Goal: Navigation & Orientation: Find specific page/section

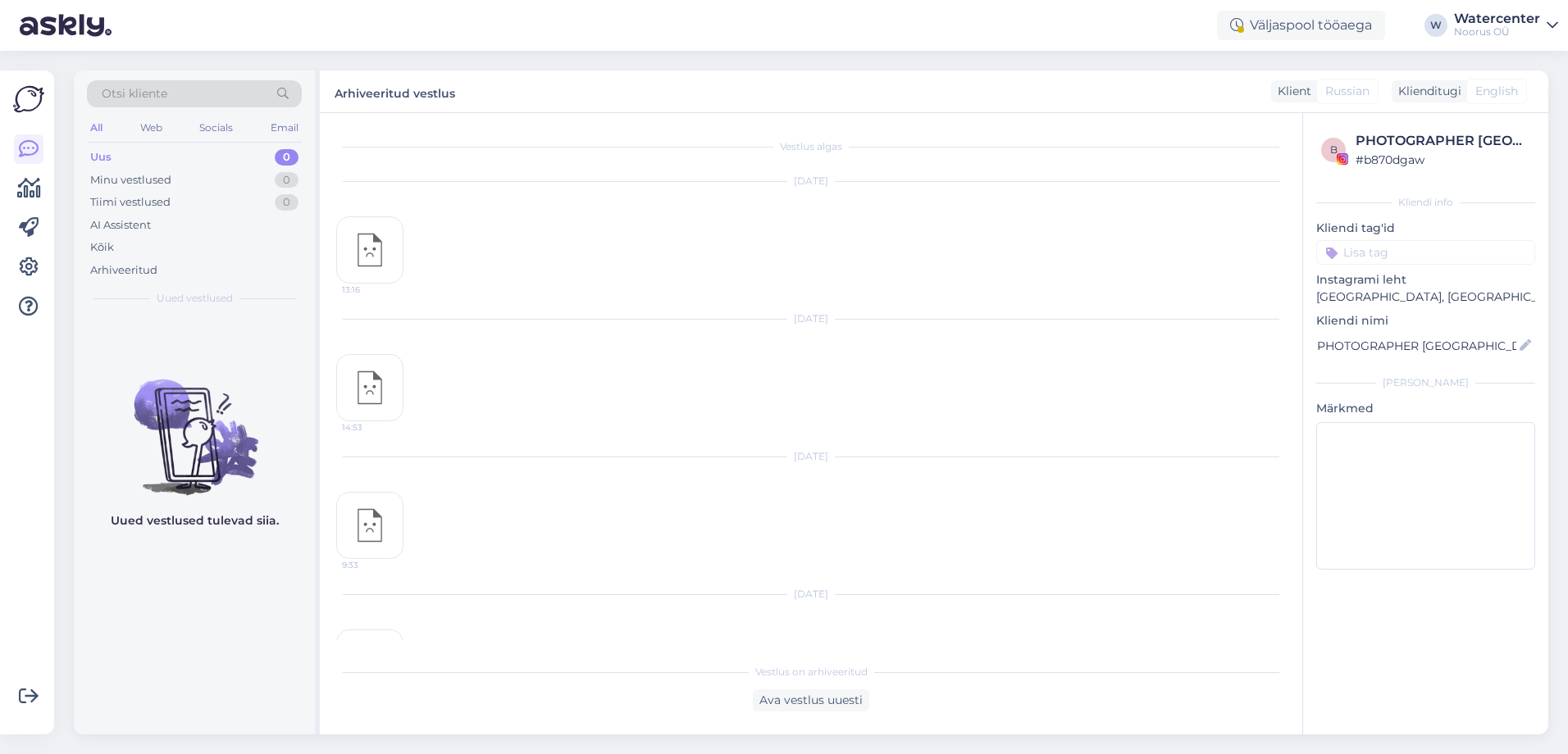
scroll to position [3232, 0]
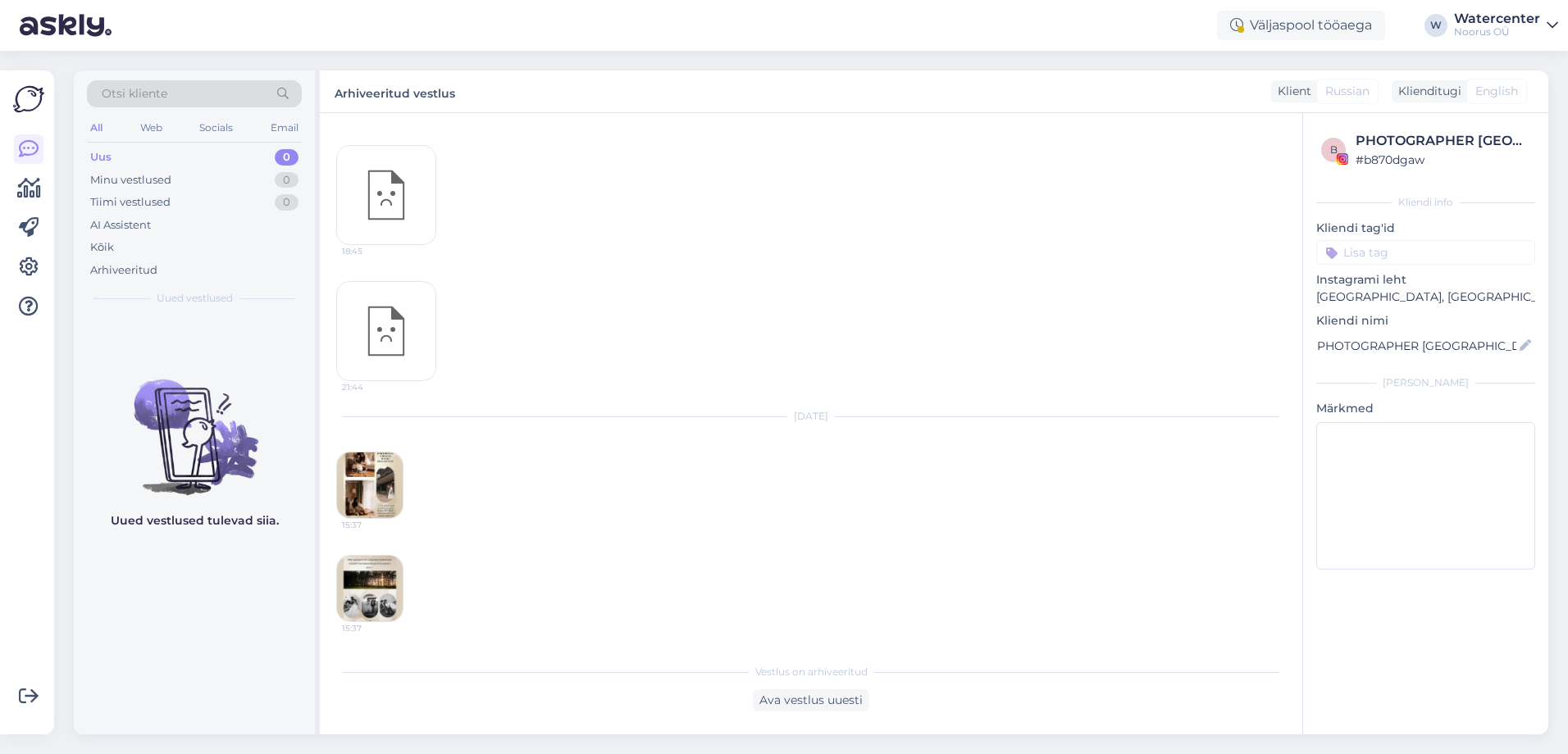
click at [372, 478] on img at bounding box center [369, 485] width 65 height 65
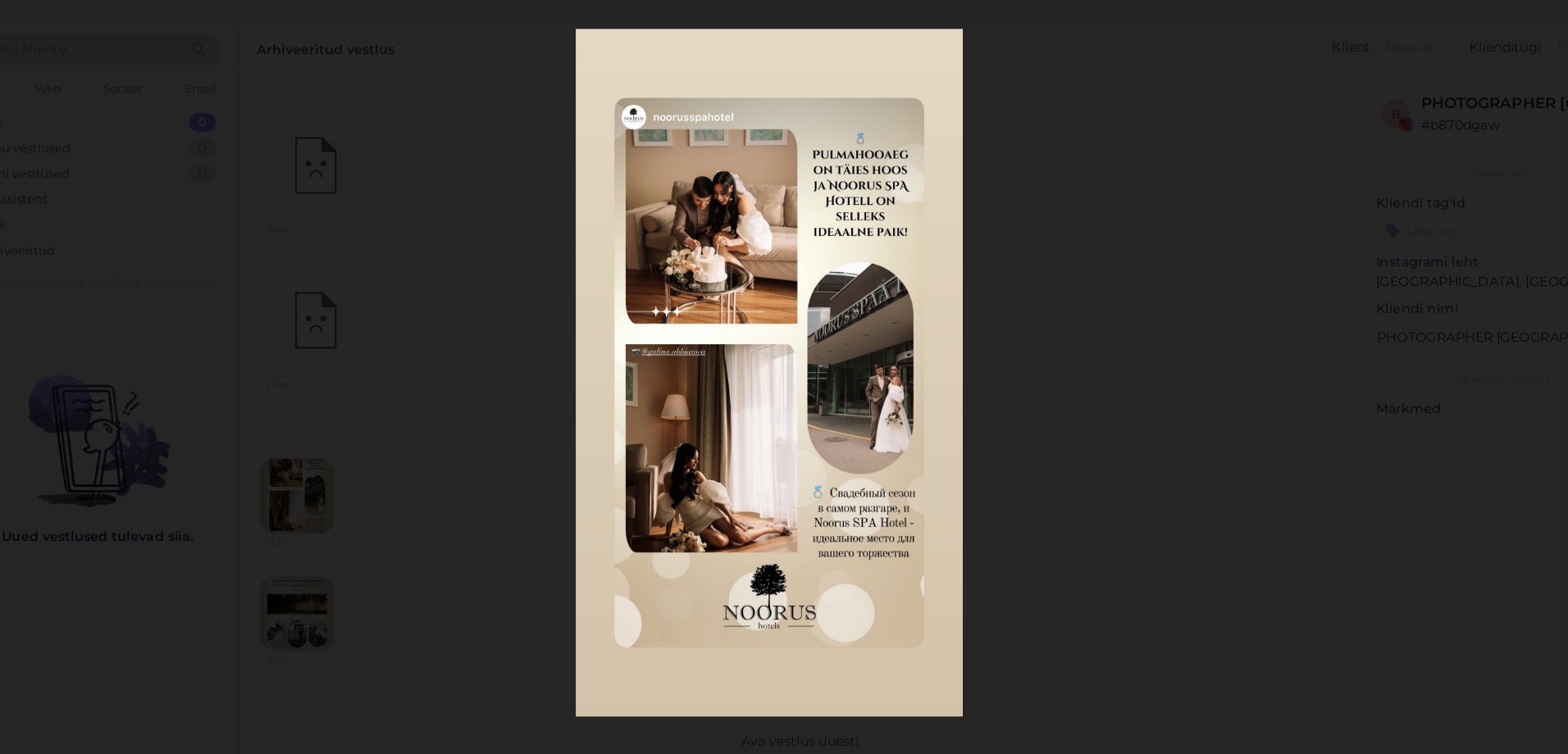
click at [550, 494] on div at bounding box center [784, 377] width 1568 height 754
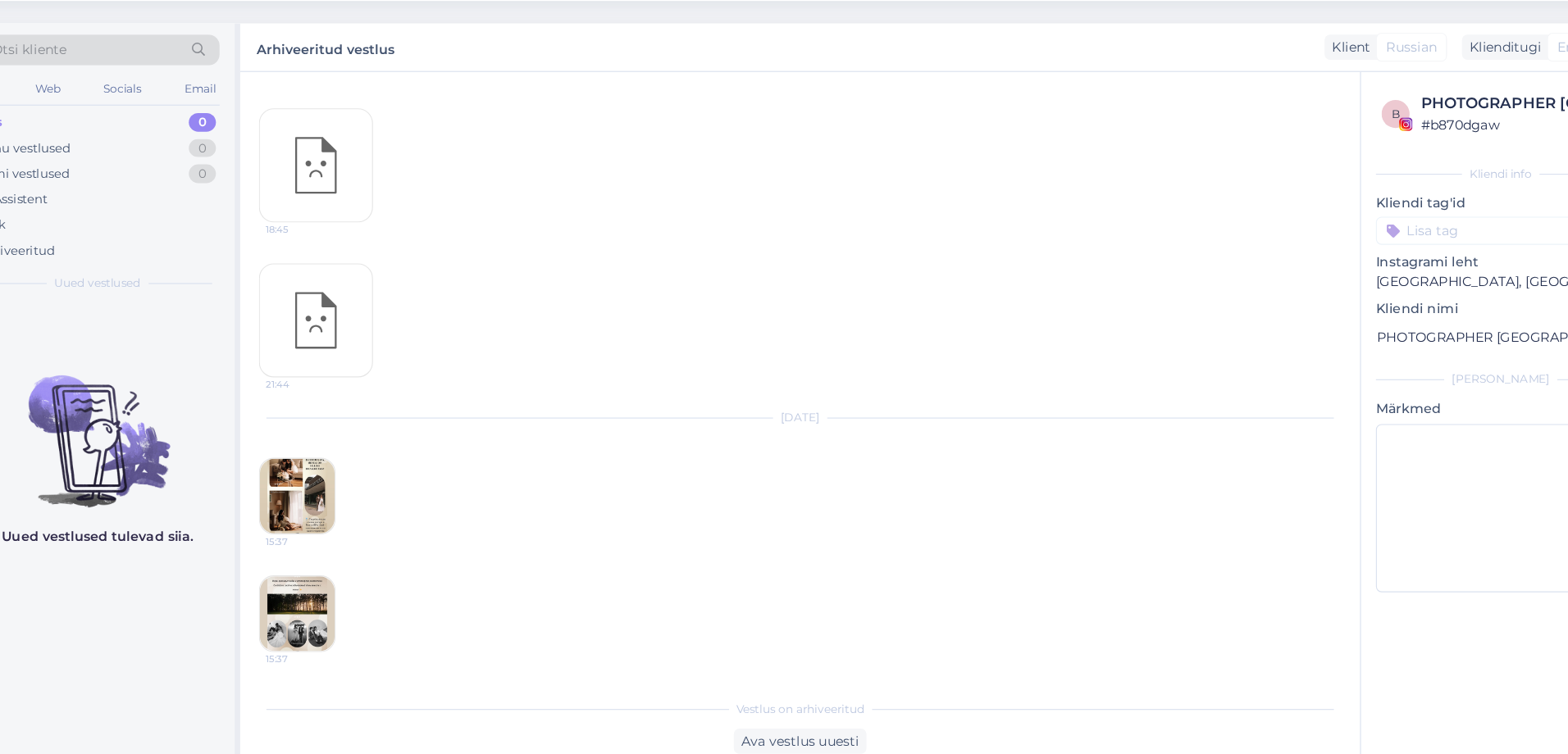
click at [387, 593] on img at bounding box center [369, 588] width 65 height 65
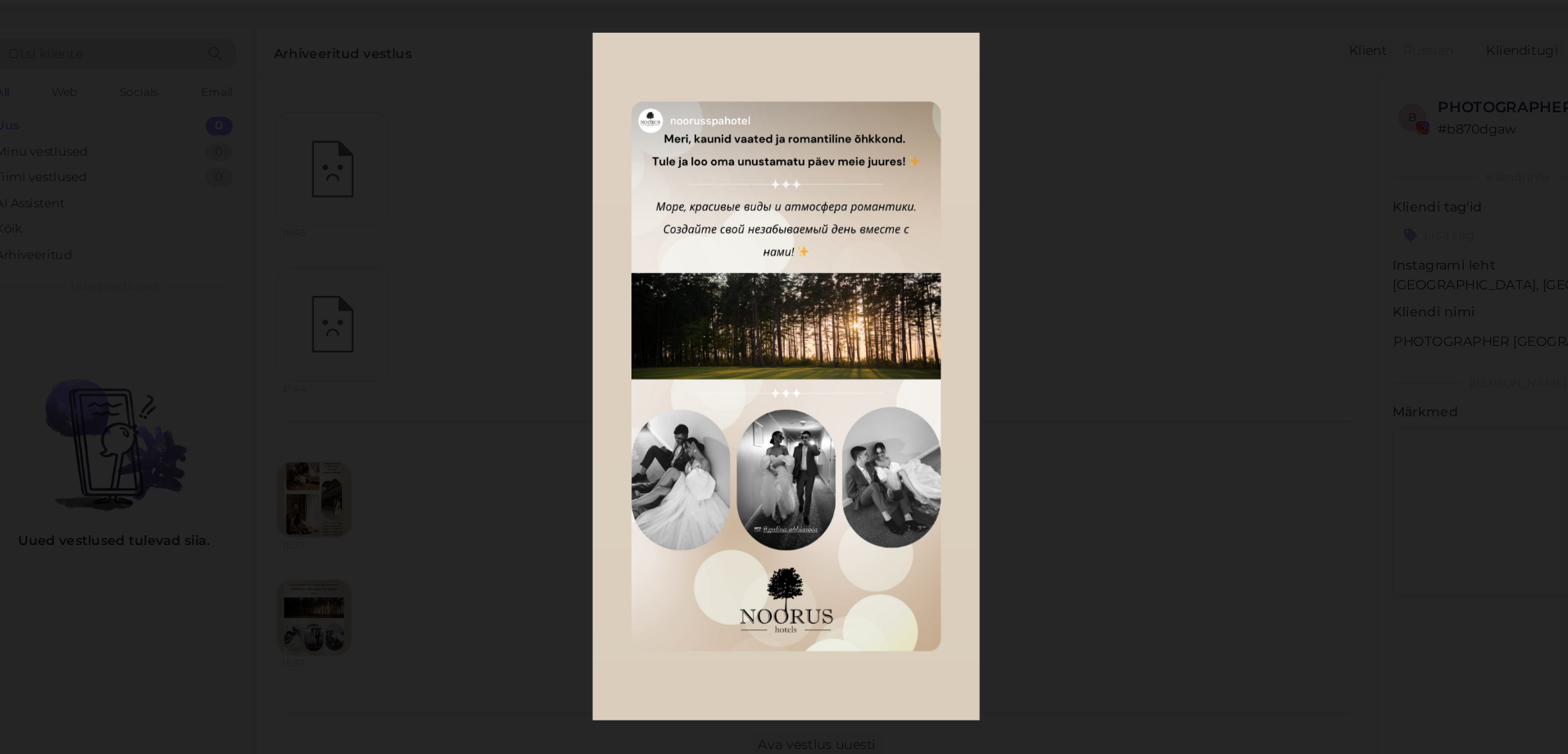
click at [526, 467] on div at bounding box center [784, 377] width 1568 height 754
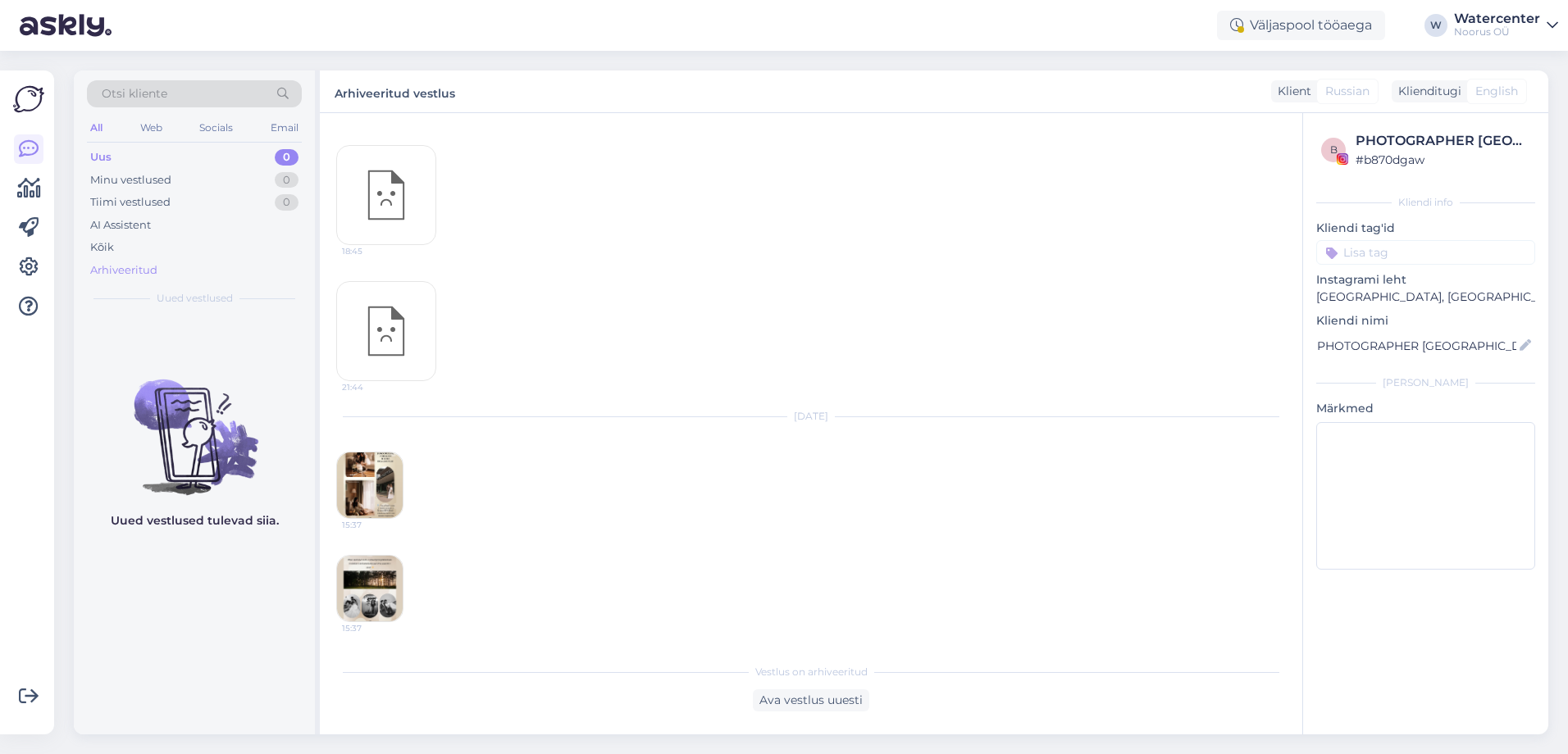
click at [106, 272] on div "Arhiveeritud" at bounding box center [123, 270] width 67 height 16
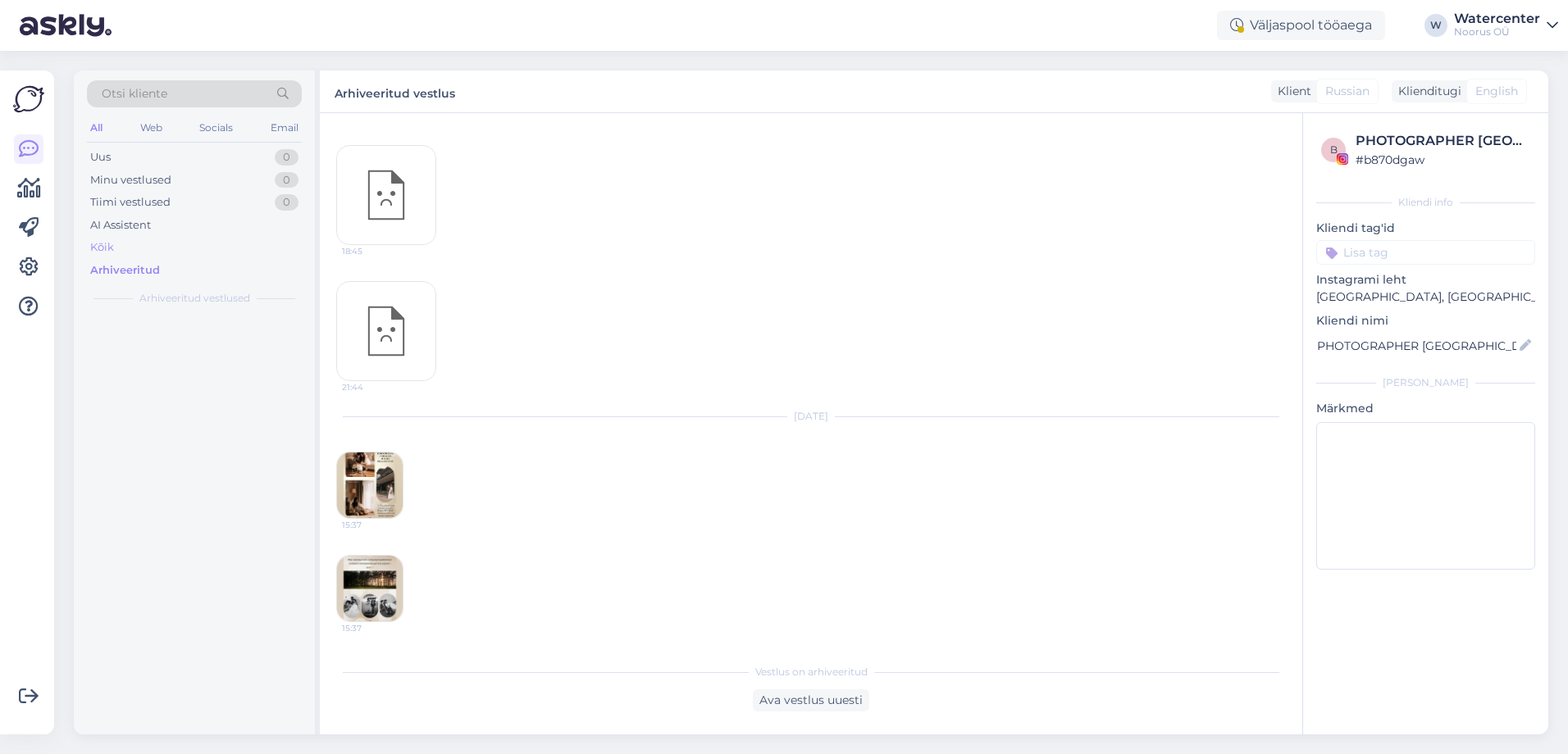
click at [107, 242] on div "Kõik" at bounding box center [101, 247] width 24 height 16
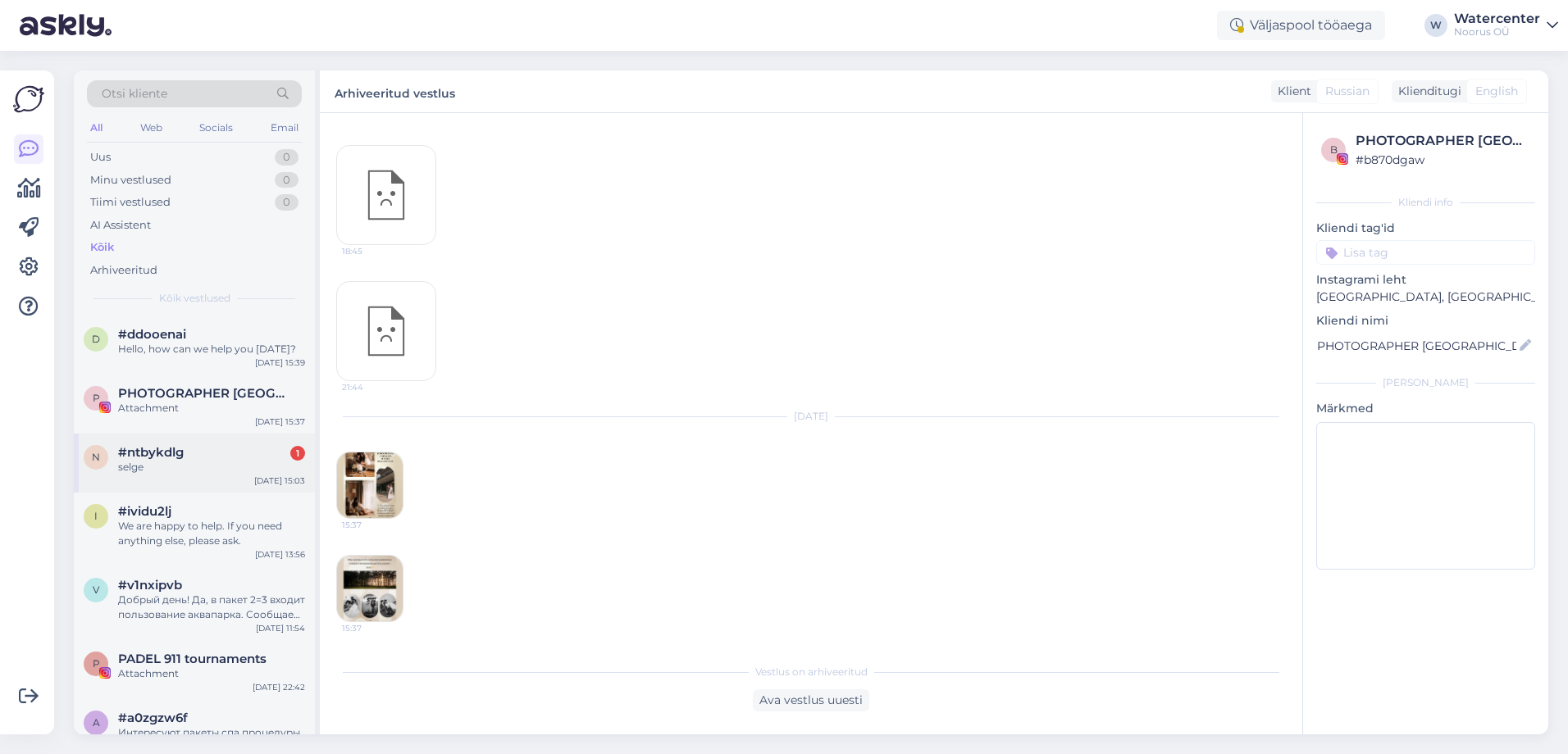
click at [138, 458] on span "#ntbykdlg" at bounding box center [151, 453] width 65 height 15
